Goal: Task Accomplishment & Management: Use online tool/utility

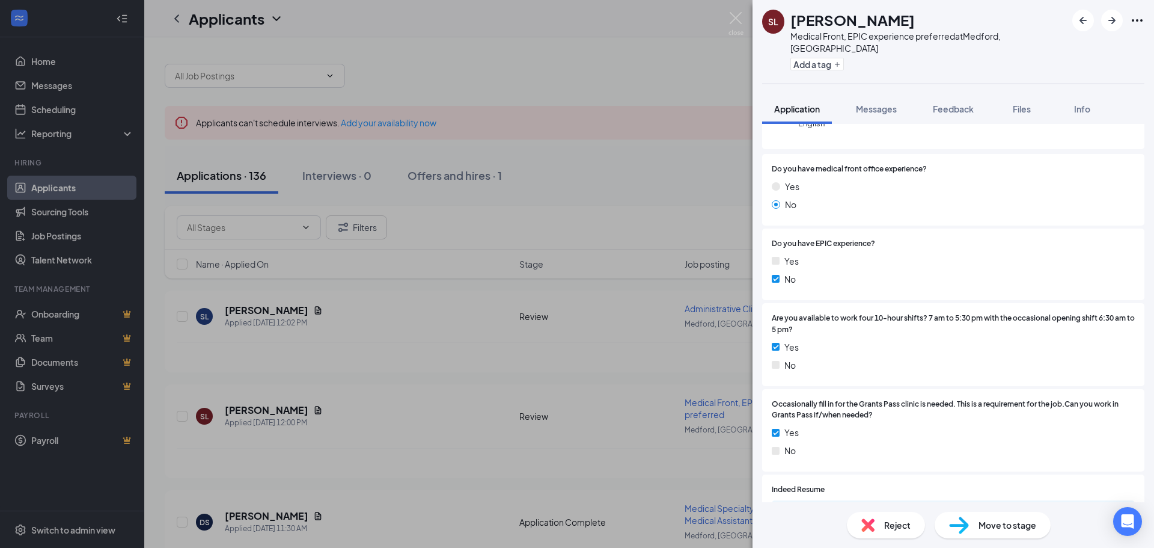
scroll to position [206, 0]
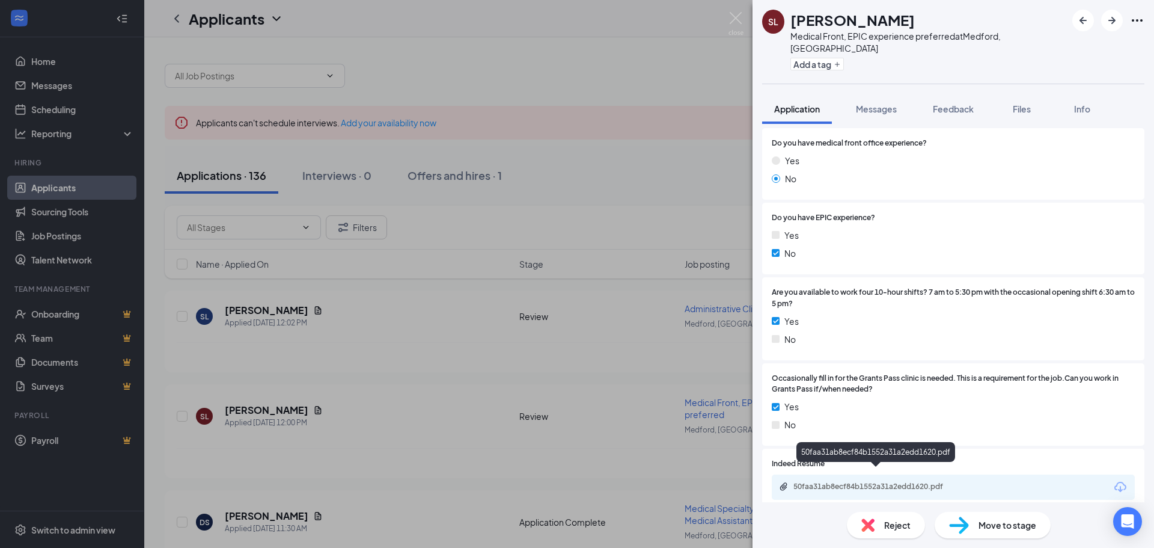
click at [885, 481] on div "50faa31ab8ecf84b1552a31a2edd1620.pdf" at bounding box center [877, 486] width 168 height 10
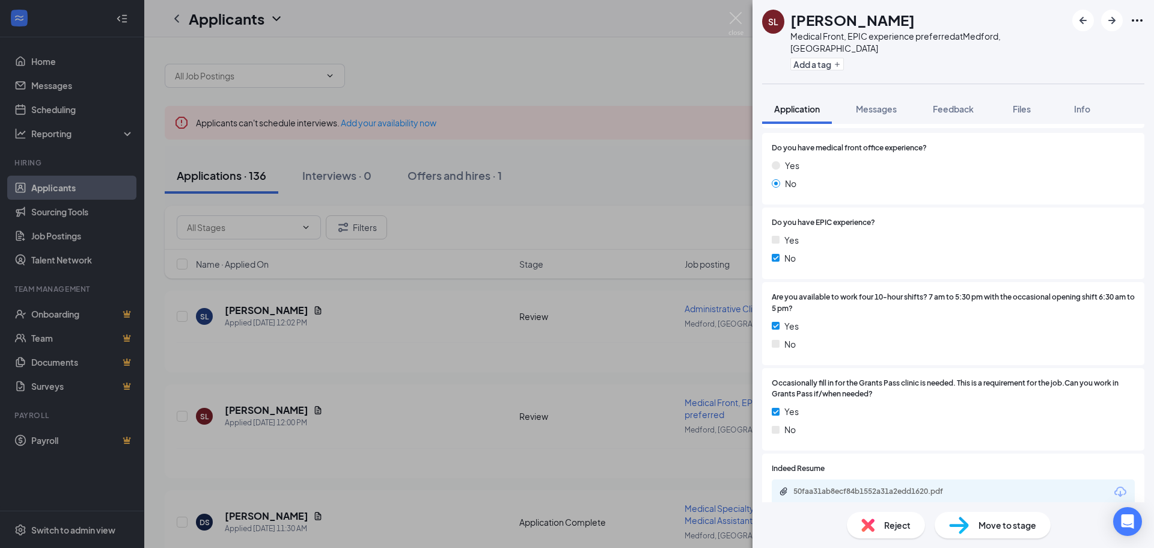
click at [885, 527] on span "Reject" at bounding box center [897, 524] width 26 height 13
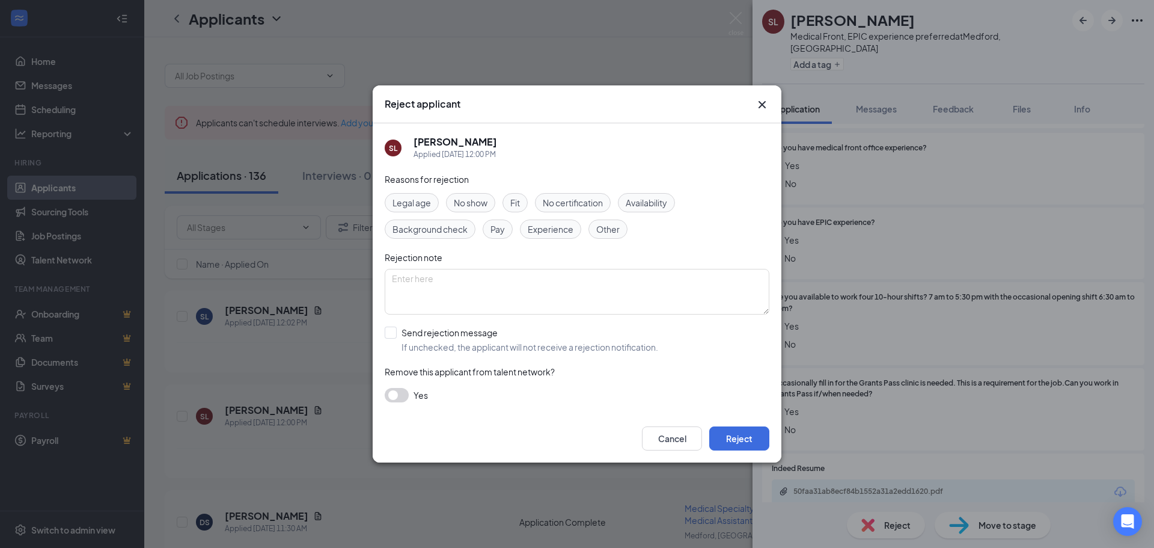
click at [553, 227] on span "Experience" at bounding box center [551, 228] width 46 height 13
click at [445, 278] on textarea at bounding box center [577, 292] width 385 height 46
type textarea "No experience."
click at [390, 329] on input "Send rejection message If unchecked, the applicant will not receive a rejection…" at bounding box center [521, 339] width 273 height 26
checkbox input "true"
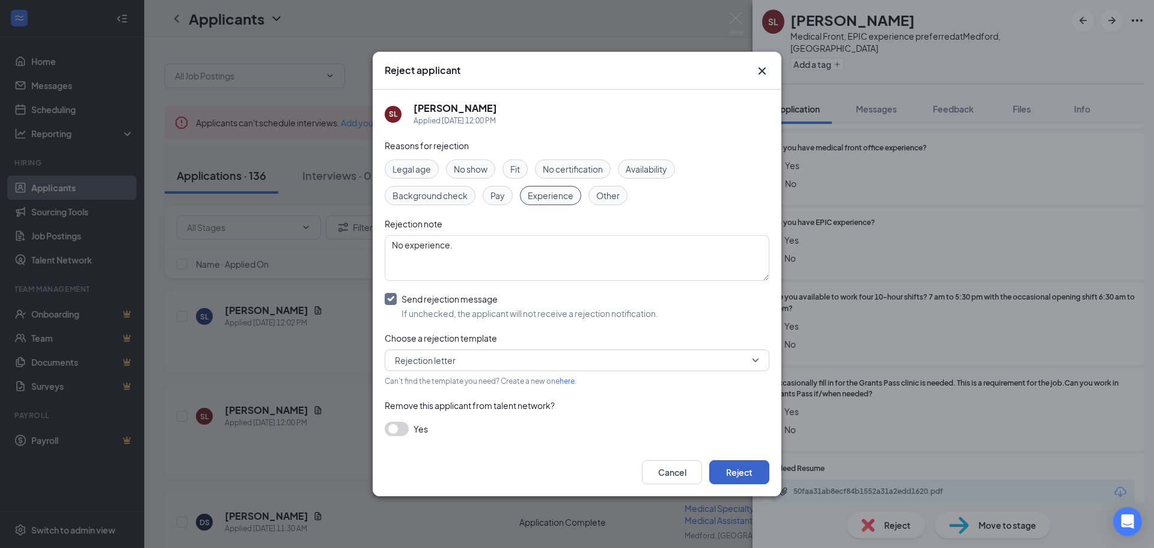
click at [742, 471] on button "Reject" at bounding box center [739, 472] width 60 height 24
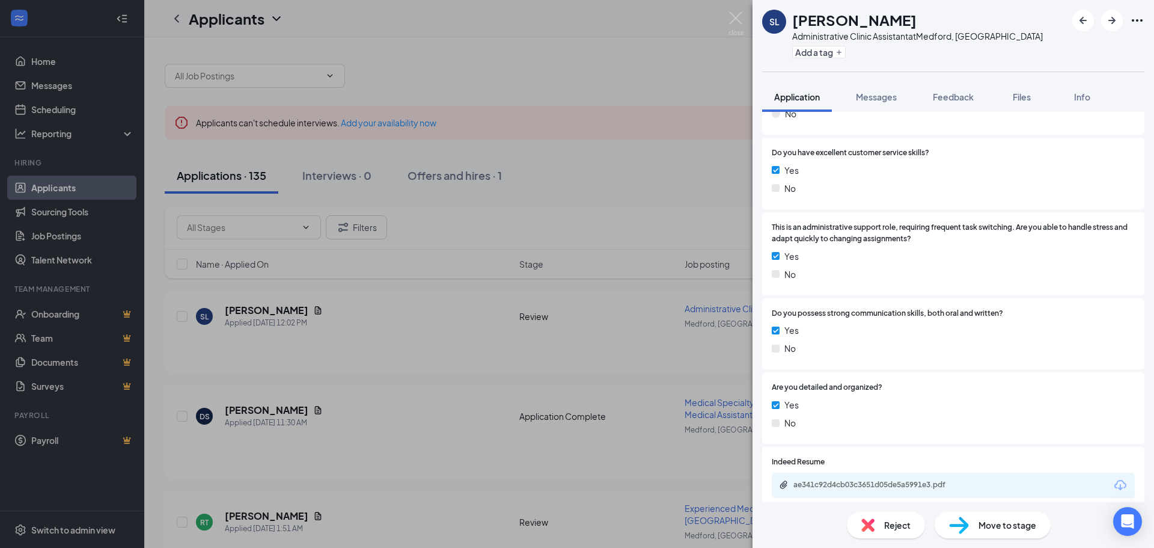
scroll to position [269, 0]
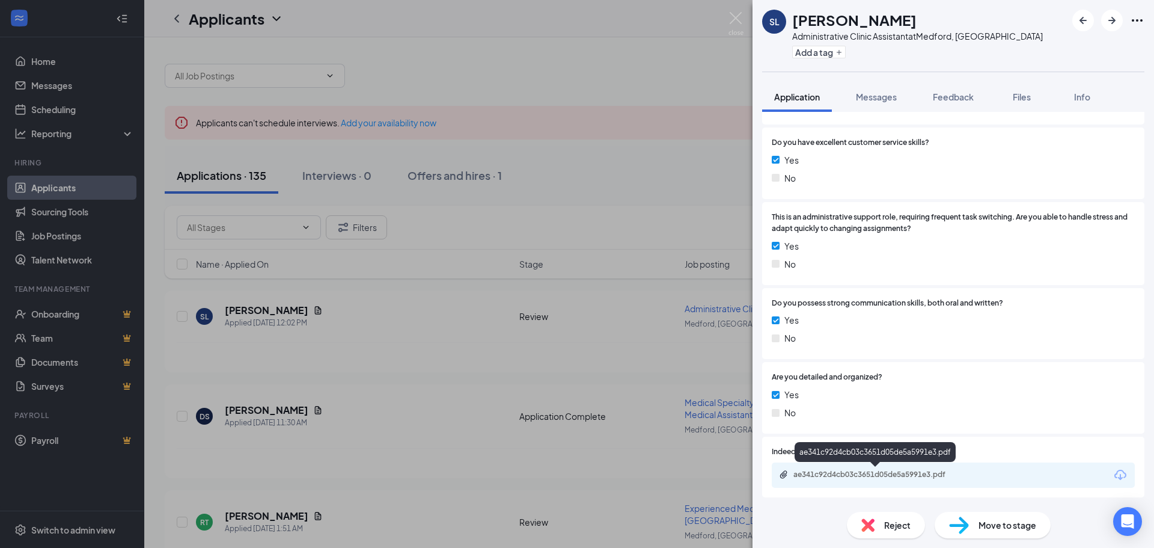
click at [899, 473] on div "ae341c92d4cb03c3651d05de5a5991e3.pdf" at bounding box center [877, 474] width 168 height 10
